Goal: Information Seeking & Learning: Understand process/instructions

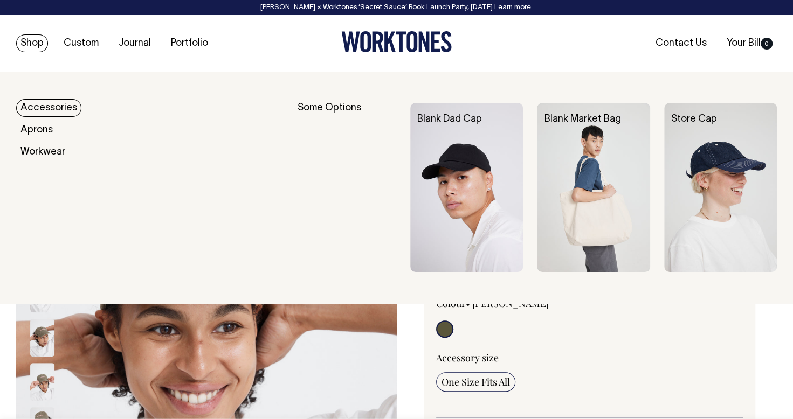
click at [31, 40] on link "Shop" at bounding box center [32, 43] width 32 height 18
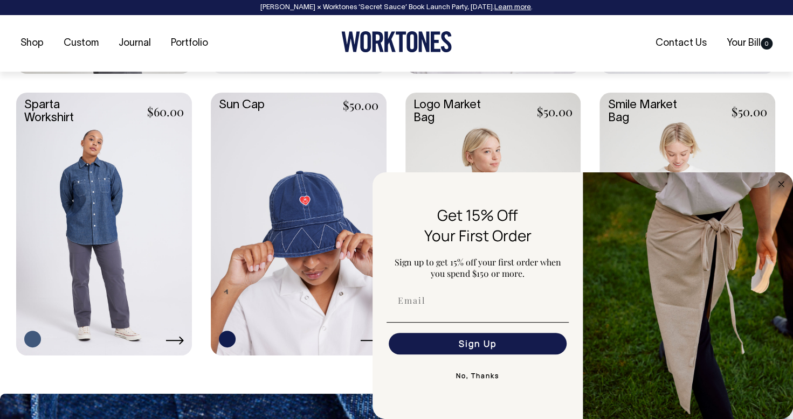
scroll to position [1856, 0]
click at [471, 378] on button "No, Thanks" at bounding box center [477, 376] width 182 height 22
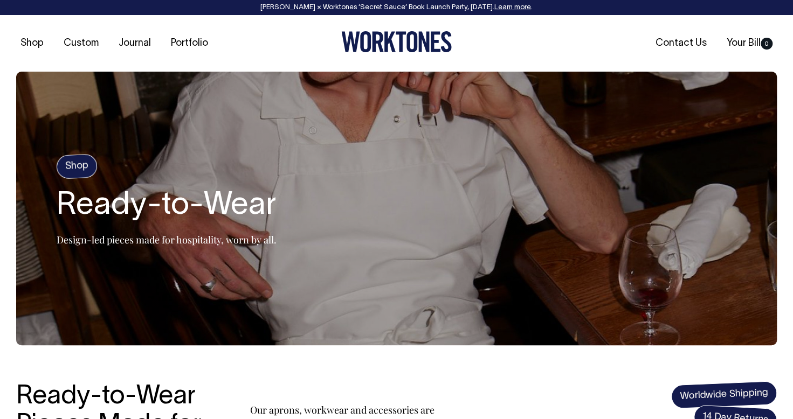
scroll to position [0, 0]
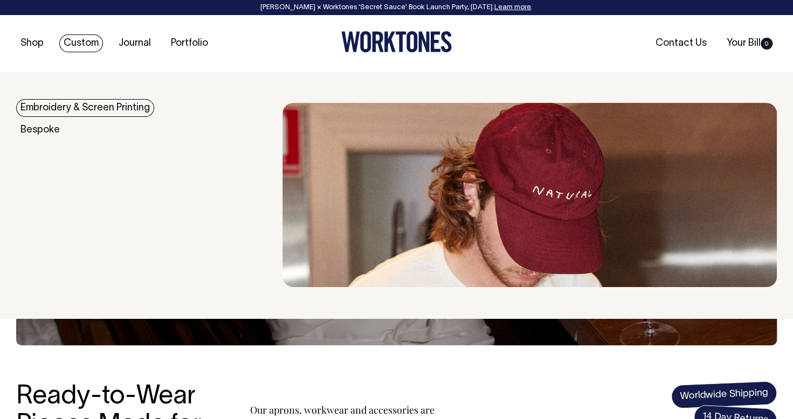
click at [88, 44] on link "Custom" at bounding box center [81, 43] width 44 height 18
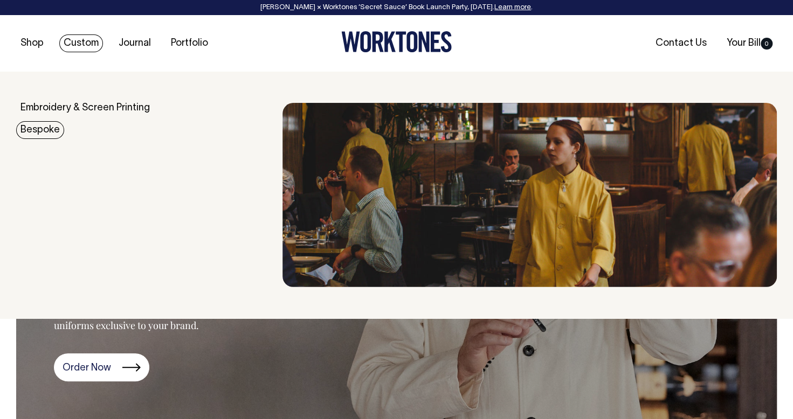
click at [53, 130] on link "Bespoke" at bounding box center [40, 130] width 48 height 18
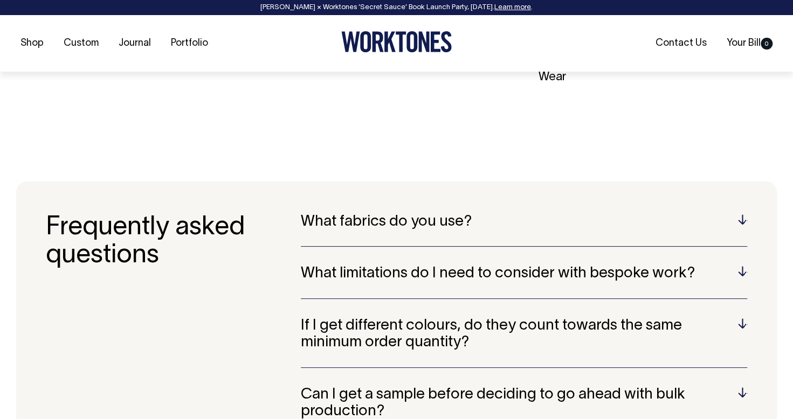
scroll to position [2668, 0]
click at [395, 213] on div "What fabrics do you use? Wherever possible, we only work with cotton, linen or …" at bounding box center [524, 229] width 446 height 33
click at [411, 213] on h5 "What fabrics do you use?" at bounding box center [524, 221] width 446 height 17
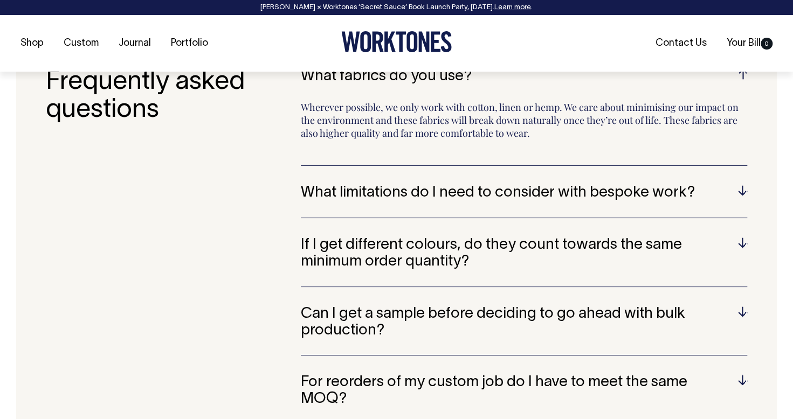
scroll to position [2813, 0]
click at [473, 184] on h5 "What limitations do I need to consider with bespoke work?" at bounding box center [524, 192] width 446 height 17
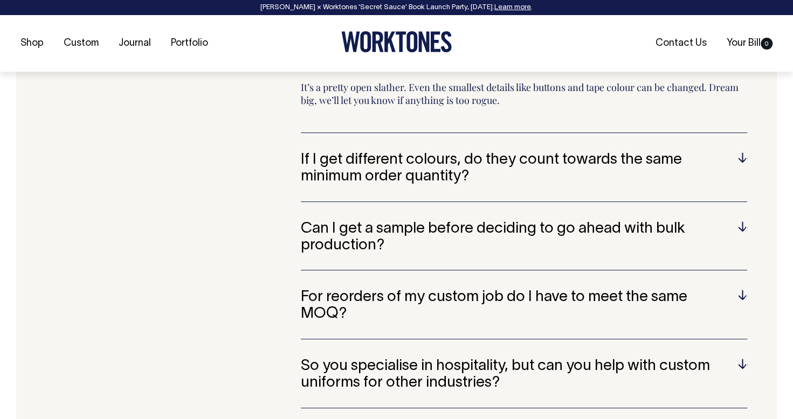
scroll to position [2886, 0]
click at [411, 151] on h5 "If I get different colours, do they count towards the same minimum order quanti…" at bounding box center [524, 167] width 446 height 33
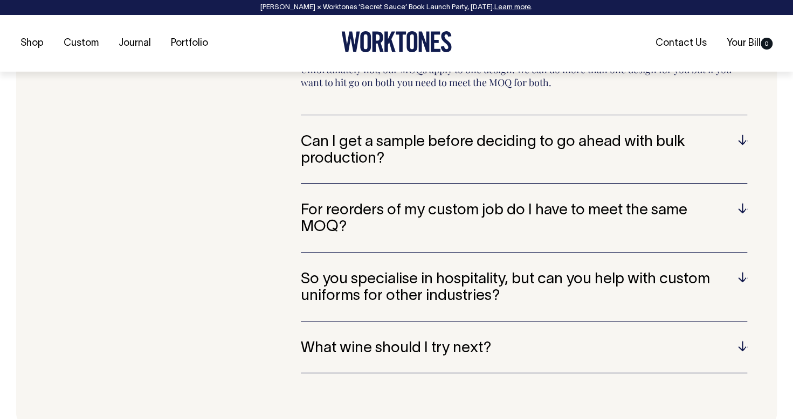
scroll to position [2972, 0]
click at [421, 134] on h5 "Can I get a sample before deciding to go ahead with bulk production?" at bounding box center [524, 150] width 446 height 33
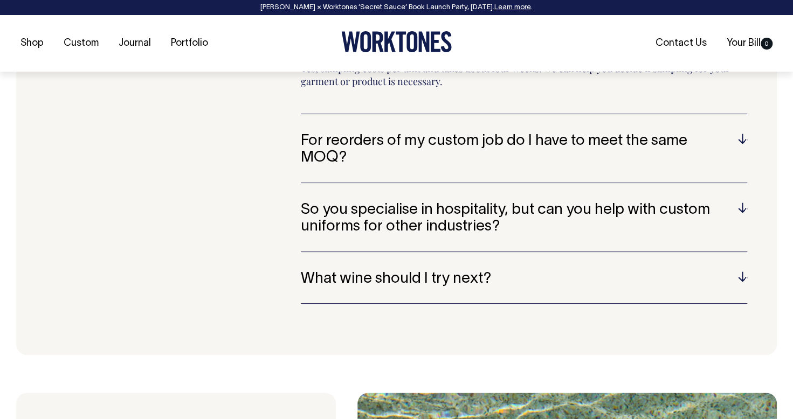
scroll to position [3042, 0]
click at [421, 133] on h5 "For reorders of my custom job do I have to meet the same MOQ?" at bounding box center [524, 149] width 446 height 33
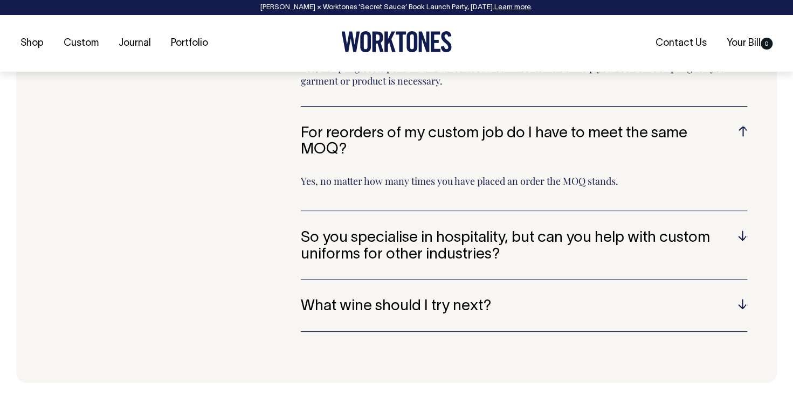
scroll to position [3042, 0]
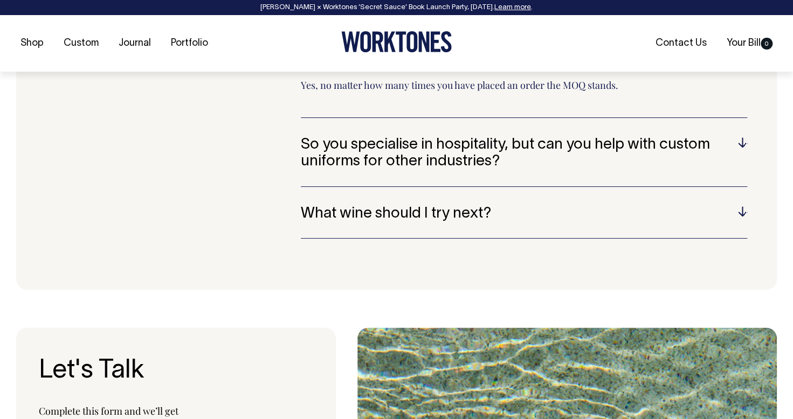
click at [421, 137] on h5 "So you specialise in hospitality, but can you help with custom uniforms for oth…" at bounding box center [524, 153] width 446 height 33
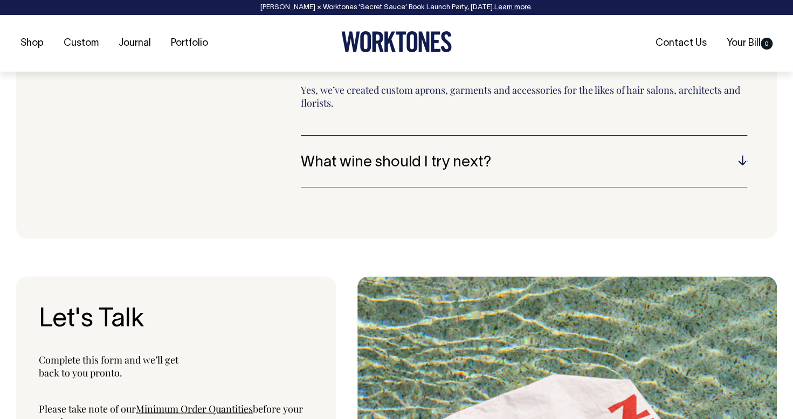
click at [421, 155] on h5 "What wine should I try next?" at bounding box center [524, 163] width 446 height 17
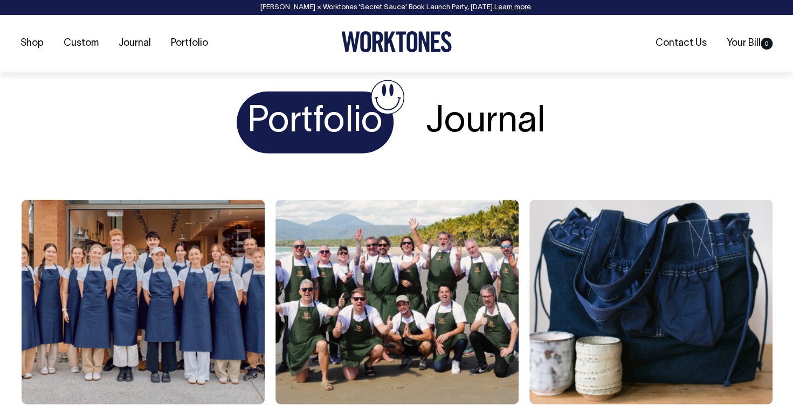
scroll to position [3814, 0]
